Goal: Download file/media

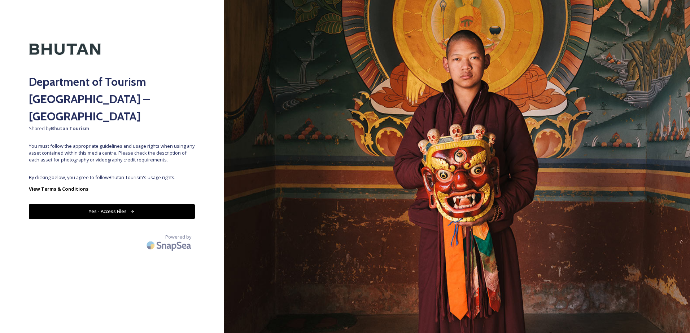
click at [118, 150] on div "Department of Tourism Bhutan – Brand Centre Shared by Bhutan Tourism You must f…" at bounding box center [112, 167] width 224 height 276
click at [115, 204] on button "Yes - Access Files" at bounding box center [112, 211] width 166 height 15
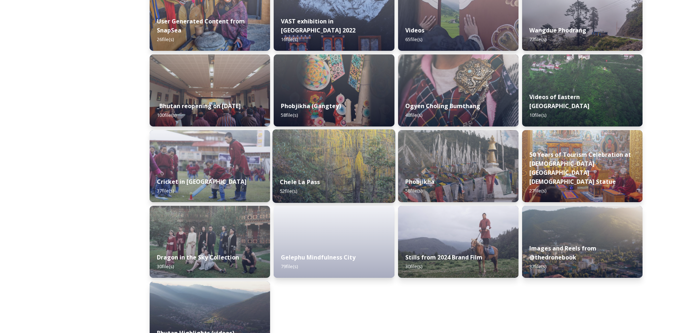
scroll to position [830, 0]
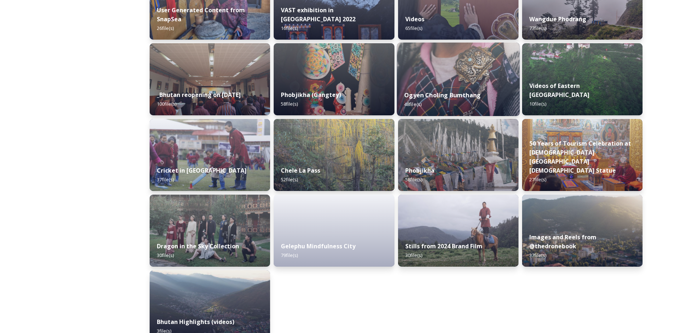
click at [454, 99] on strong "Ogyen Choling Bumthang" at bounding box center [442, 95] width 76 height 8
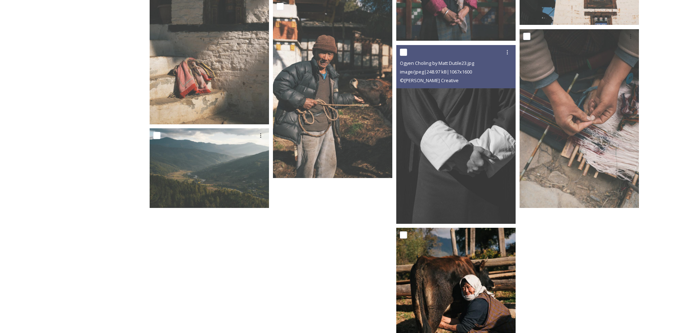
scroll to position [2011, 0]
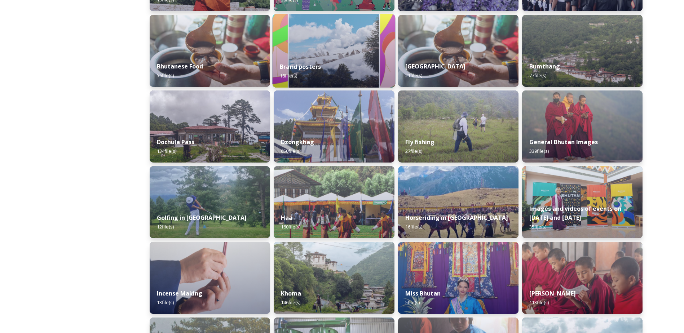
scroll to position [180, 0]
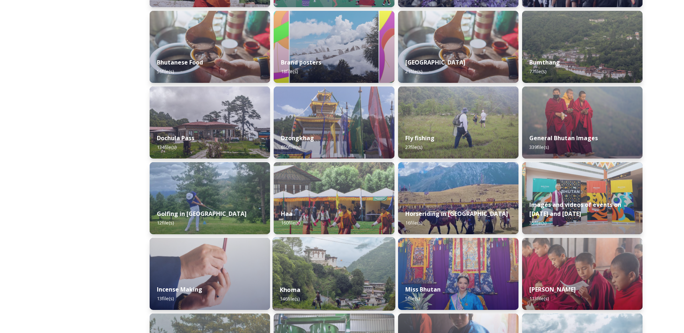
click at [326, 271] on img at bounding box center [334, 274] width 123 height 74
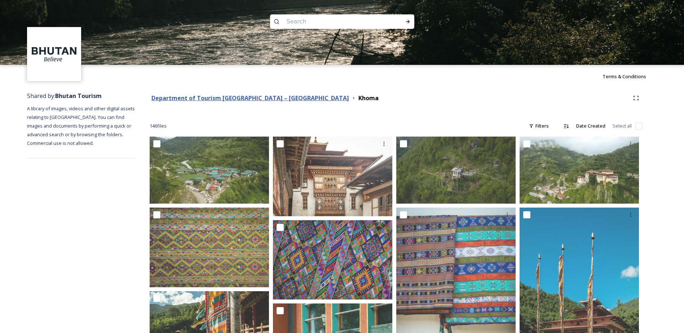
click at [262, 100] on strong "Department of Tourism [GEOGRAPHIC_DATA] – [GEOGRAPHIC_DATA]" at bounding box center [251, 98] width 198 height 8
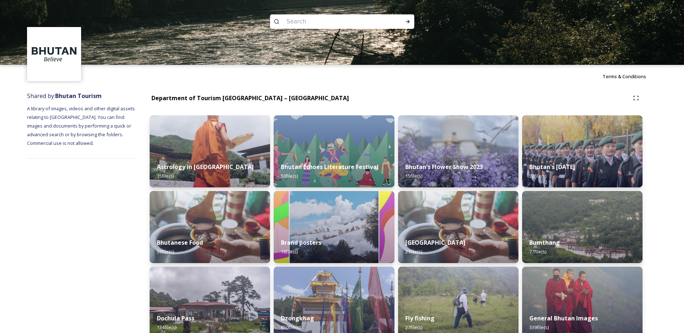
click at [320, 23] on input at bounding box center [332, 22] width 99 height 16
paste input "Mebar Tsho"
type input "Mebar Tsho"
click at [407, 18] on div "Run Search" at bounding box center [407, 21] width 13 height 13
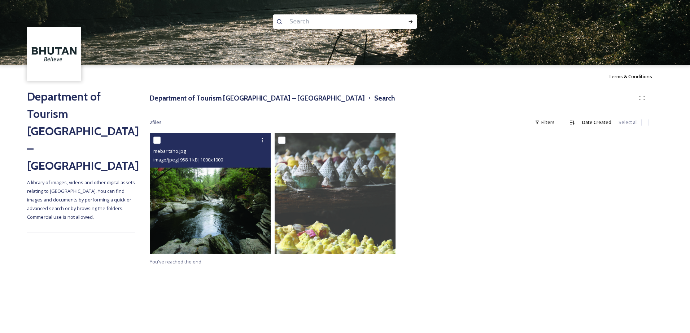
click at [191, 201] on img at bounding box center [210, 193] width 121 height 121
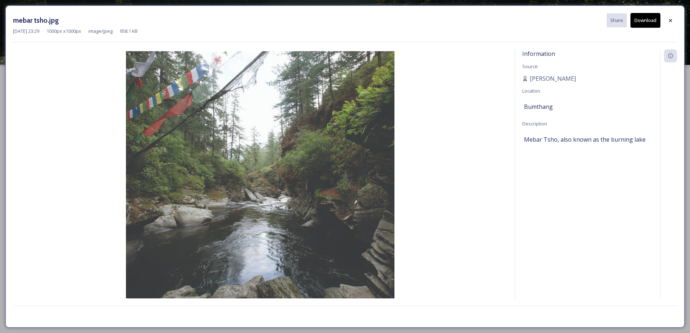
click at [658, 21] on button "Download" at bounding box center [645, 20] width 30 height 15
click at [673, 22] on div at bounding box center [670, 20] width 13 height 13
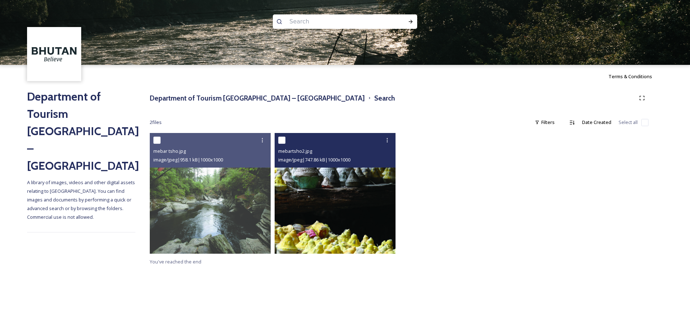
click at [335, 196] on img at bounding box center [335, 193] width 121 height 121
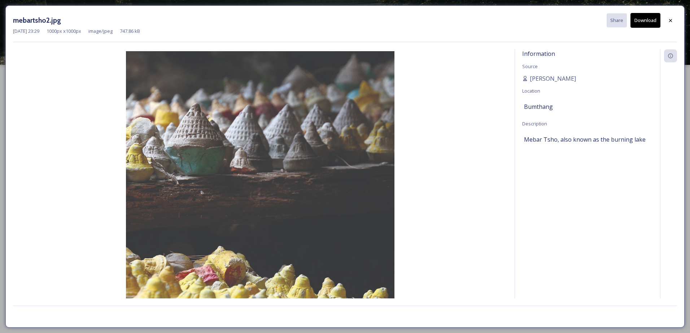
click at [653, 24] on button "Download" at bounding box center [645, 20] width 30 height 15
click at [673, 19] on div at bounding box center [670, 20] width 13 height 13
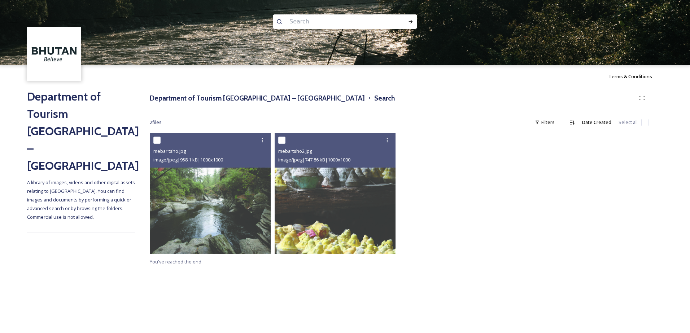
click at [342, 19] on input at bounding box center [335, 22] width 99 height 16
paste input "Chamkhar"
type input "Chamkhar"
click at [409, 20] on icon at bounding box center [411, 22] width 6 height 6
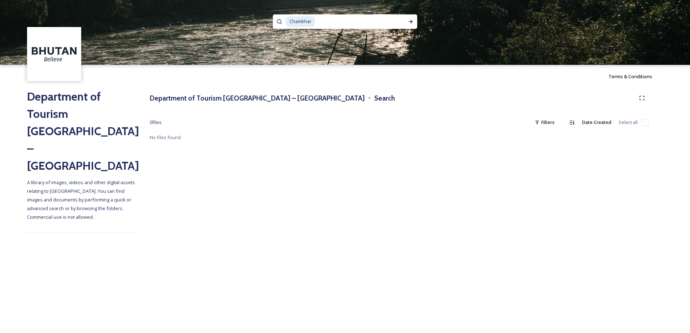
click at [330, 23] on input at bounding box center [358, 22] width 84 height 16
type input "C"
paste input "Zangdopelri"
type input "Zangdopelri"
click at [407, 20] on div "Run Search" at bounding box center [410, 21] width 13 height 13
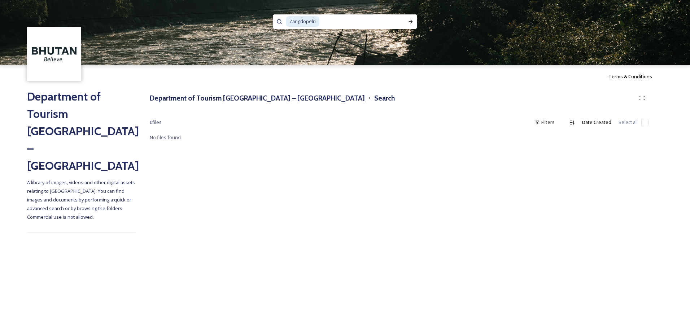
drag, startPoint x: 332, startPoint y: 22, endPoint x: 266, endPoint y: 16, distance: 66.4
click at [267, 16] on div "Zangdopelri" at bounding box center [345, 32] width 690 height 65
paste input "Pemacholling"
type input "Pemacholling"
click at [319, 22] on span "Zangdopelri" at bounding box center [303, 21] width 34 height 10
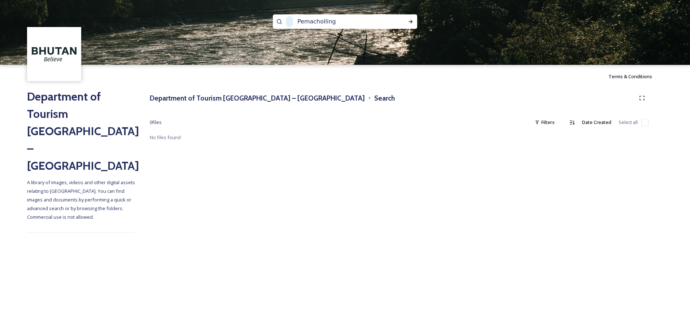
click at [335, 22] on input "Pemacholling" at bounding box center [341, 22] width 95 height 16
click at [298, 22] on input "Pemacholling" at bounding box center [341, 22] width 95 height 16
click at [411, 22] on icon at bounding box center [411, 22] width 4 height 4
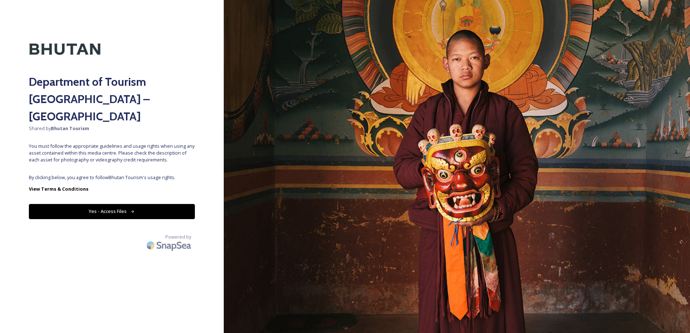
click at [143, 204] on button "Yes - Access Files" at bounding box center [112, 211] width 166 height 15
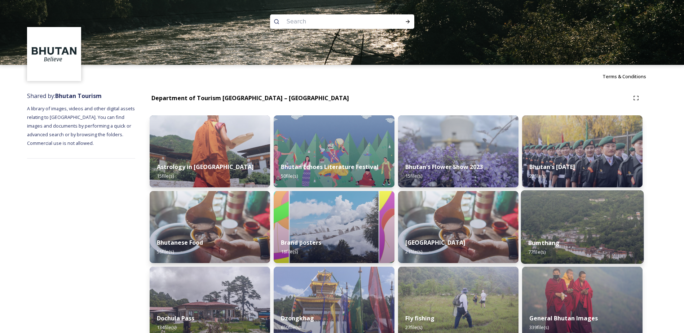
click at [567, 248] on div "Bumthang 77 file(s)" at bounding box center [582, 247] width 123 height 33
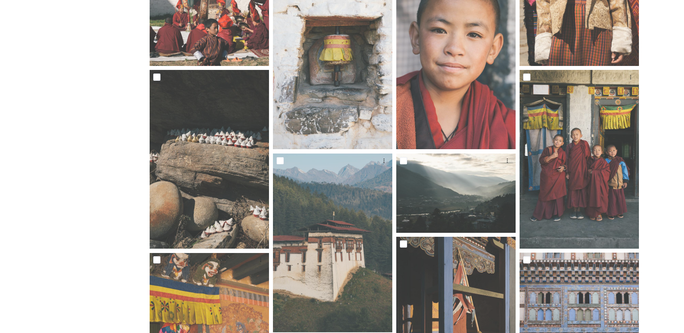
scroll to position [469, 0]
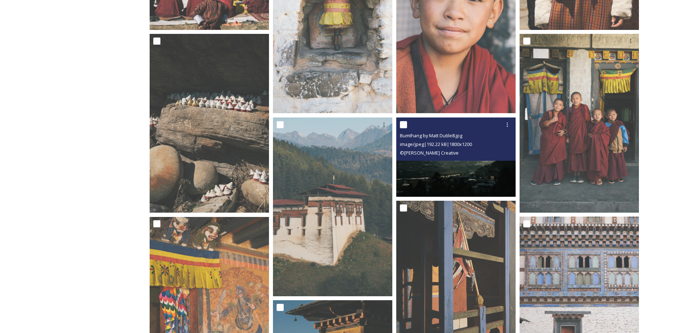
click at [464, 166] on img at bounding box center [455, 157] width 119 height 80
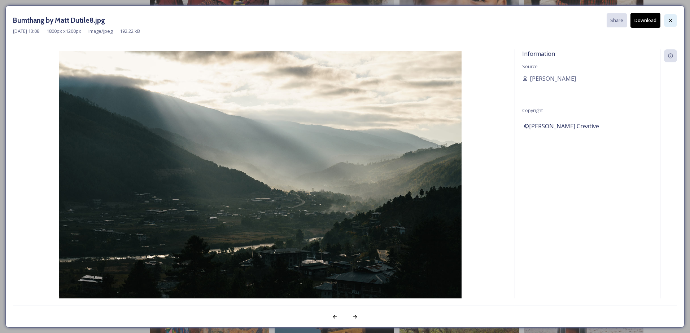
click at [671, 21] on icon at bounding box center [670, 21] width 6 height 6
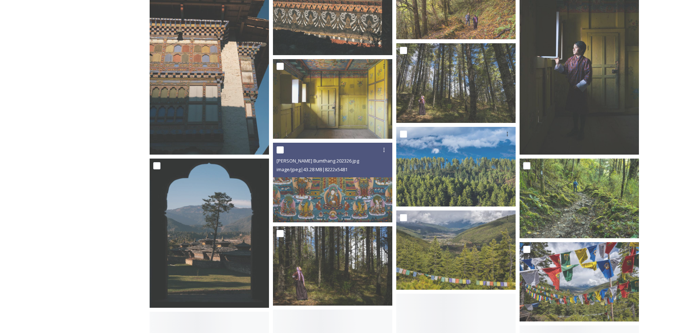
scroll to position [902, 0]
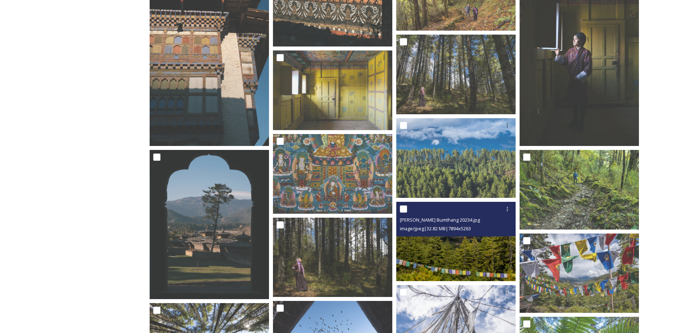
click at [468, 260] on img at bounding box center [455, 242] width 119 height 80
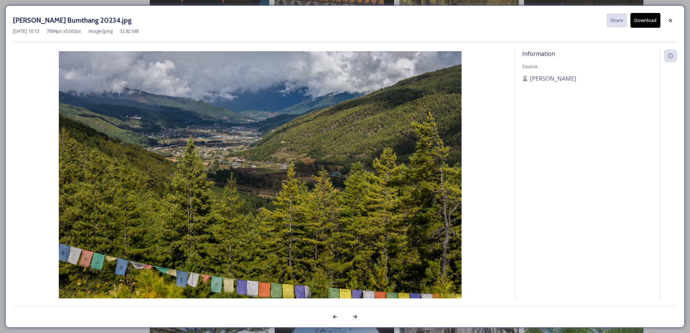
click at [650, 16] on button "Download" at bounding box center [645, 20] width 30 height 15
click at [670, 19] on icon at bounding box center [670, 21] width 6 height 6
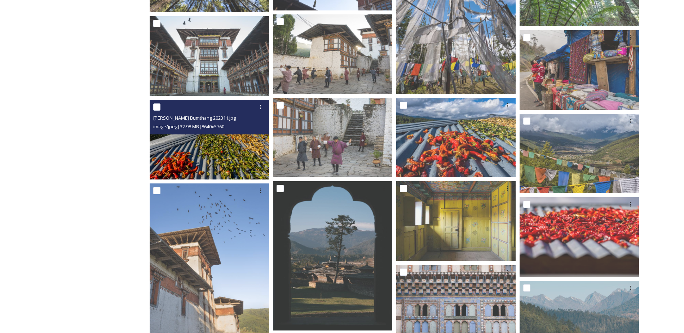
scroll to position [1163, 0]
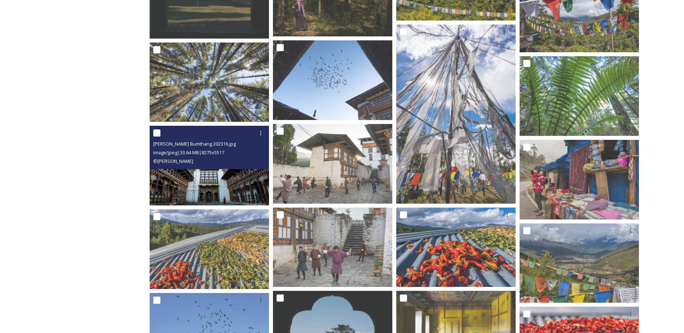
click at [232, 185] on img at bounding box center [209, 166] width 119 height 80
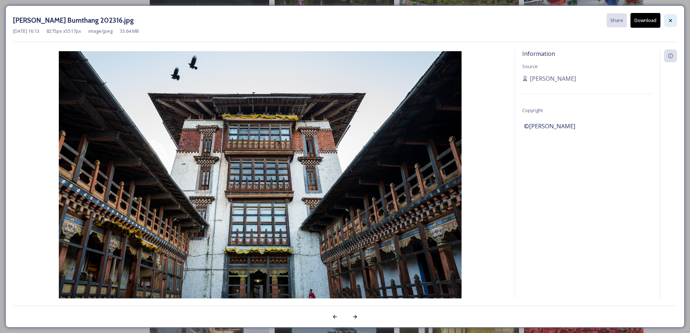
click at [666, 19] on div at bounding box center [670, 20] width 13 height 13
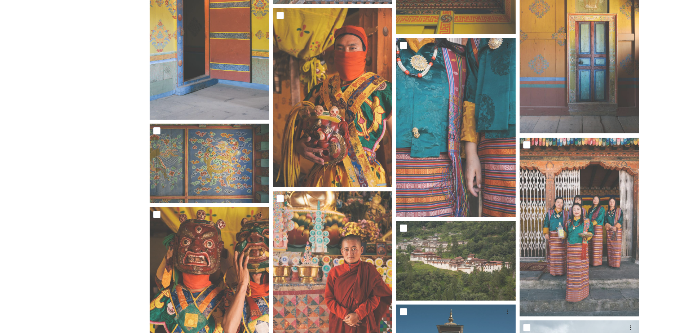
scroll to position [2064, 0]
